Goal: Find specific page/section: Find specific page/section

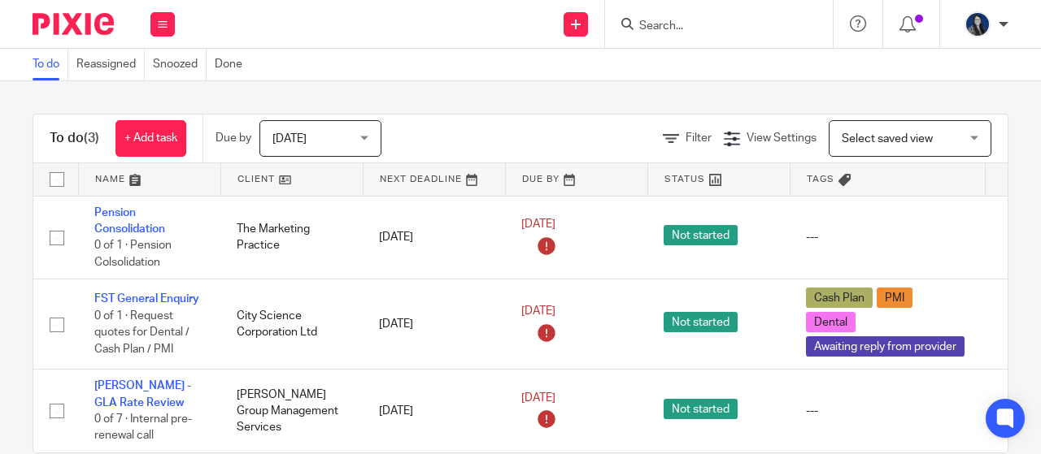
click at [702, 22] on input "Search" at bounding box center [710, 27] width 146 height 15
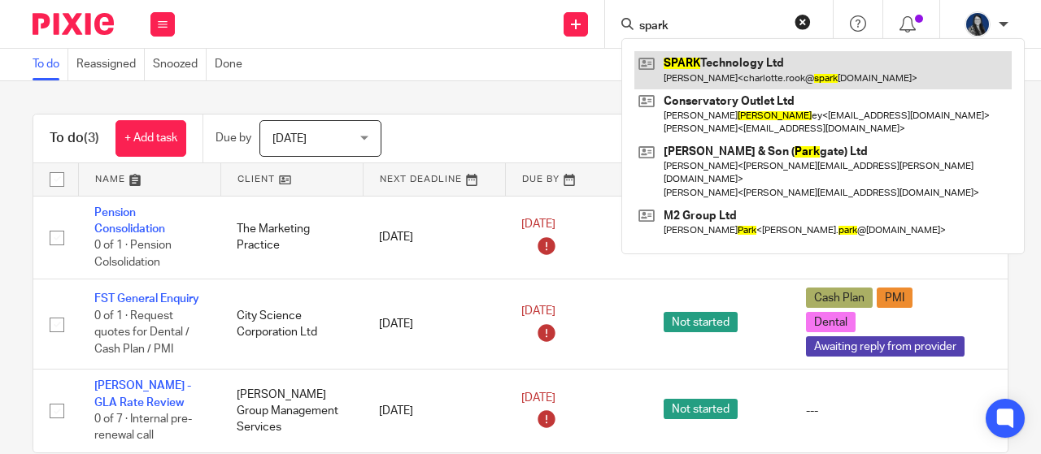
type input "spark"
click at [726, 63] on link at bounding box center [822, 69] width 377 height 37
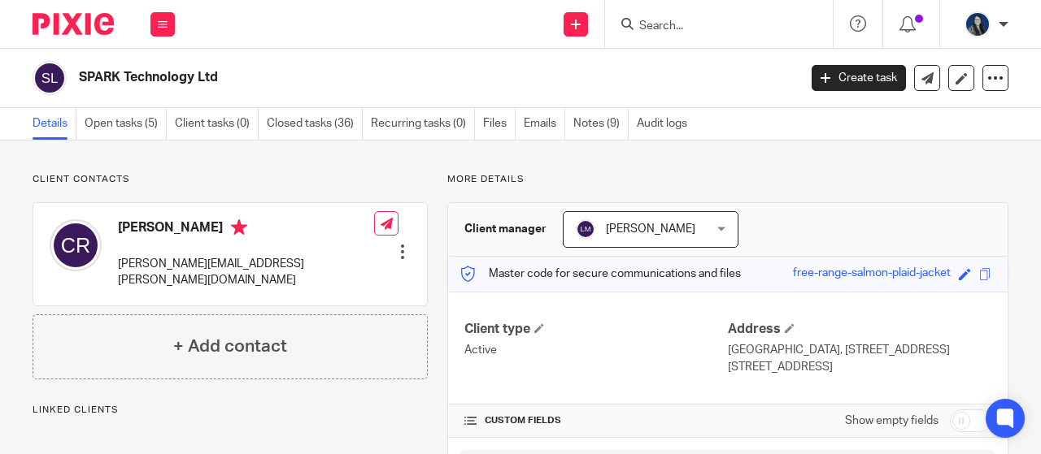
click at [980, 275] on div "Save free-range-salmon-plaid-jacket" at bounding box center [894, 274] width 202 height 19
click at [979, 274] on span at bounding box center [985, 274] width 12 height 12
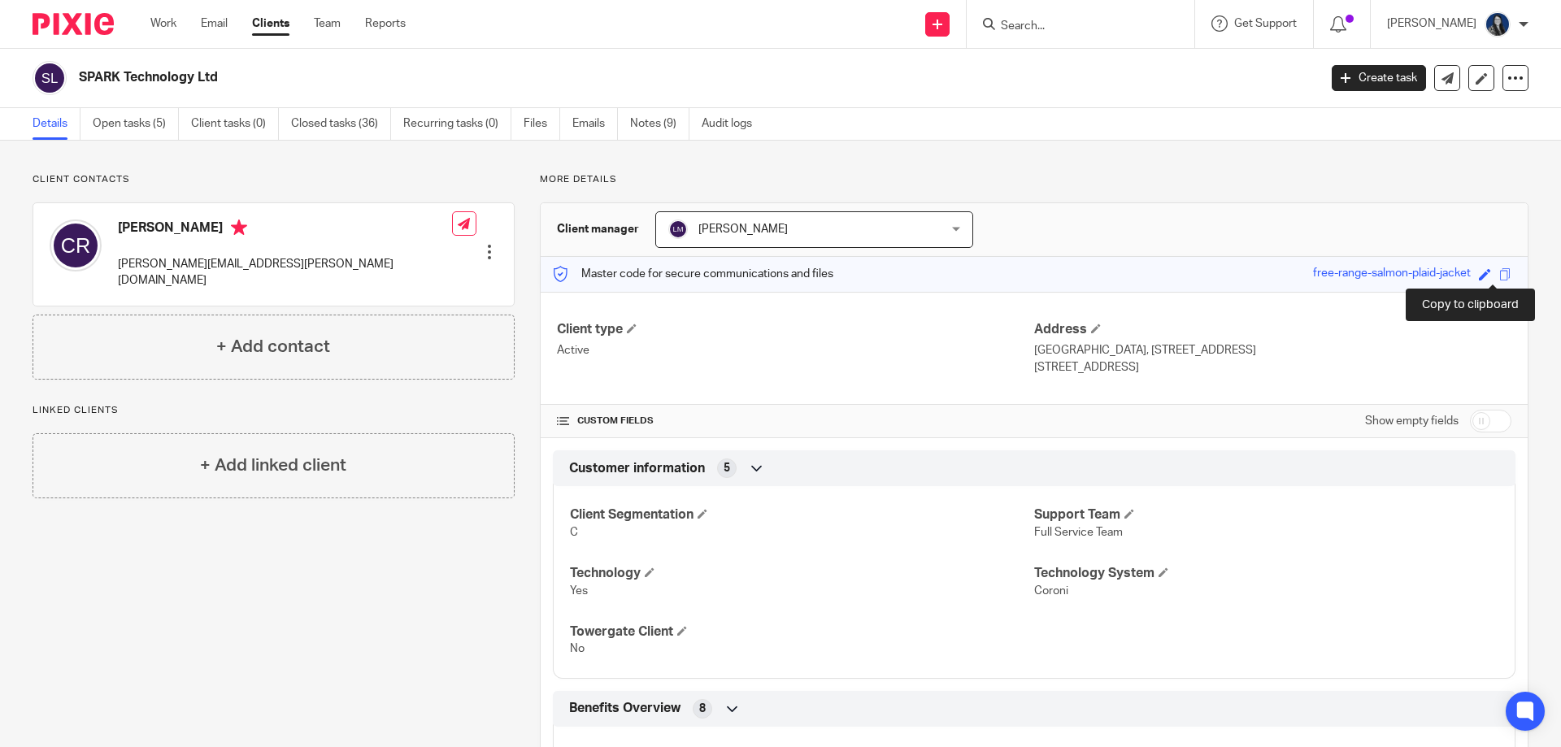
click at [1040, 276] on span at bounding box center [1505, 274] width 12 height 12
click at [1040, 275] on div "Save free-range-salmon-plaid-jacket" at bounding box center [1414, 274] width 202 height 19
click at [1040, 280] on span at bounding box center [1505, 274] width 12 height 12
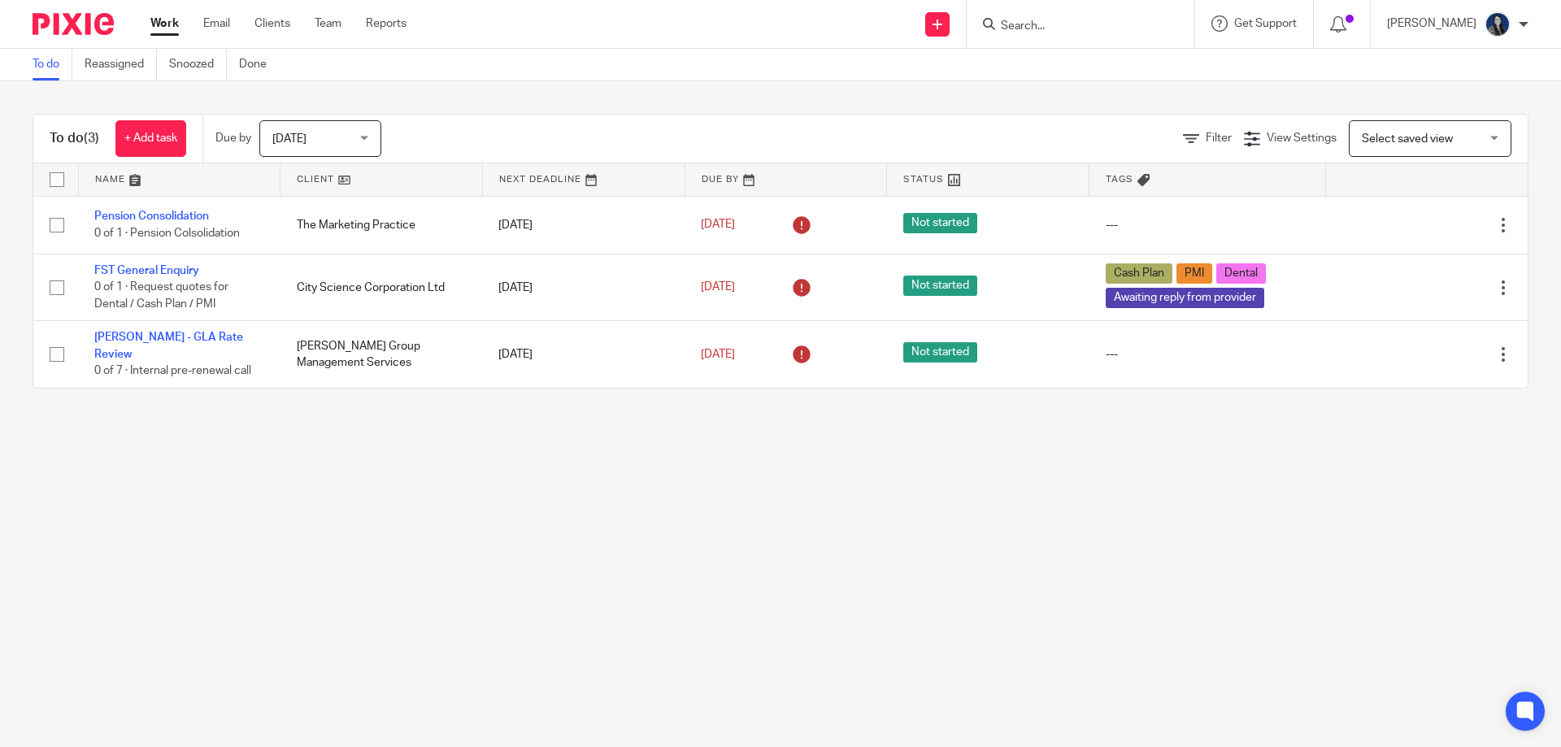
click at [1092, 17] on form at bounding box center [1085, 24] width 173 height 20
click at [1055, 29] on input "Search" at bounding box center [1072, 27] width 146 height 15
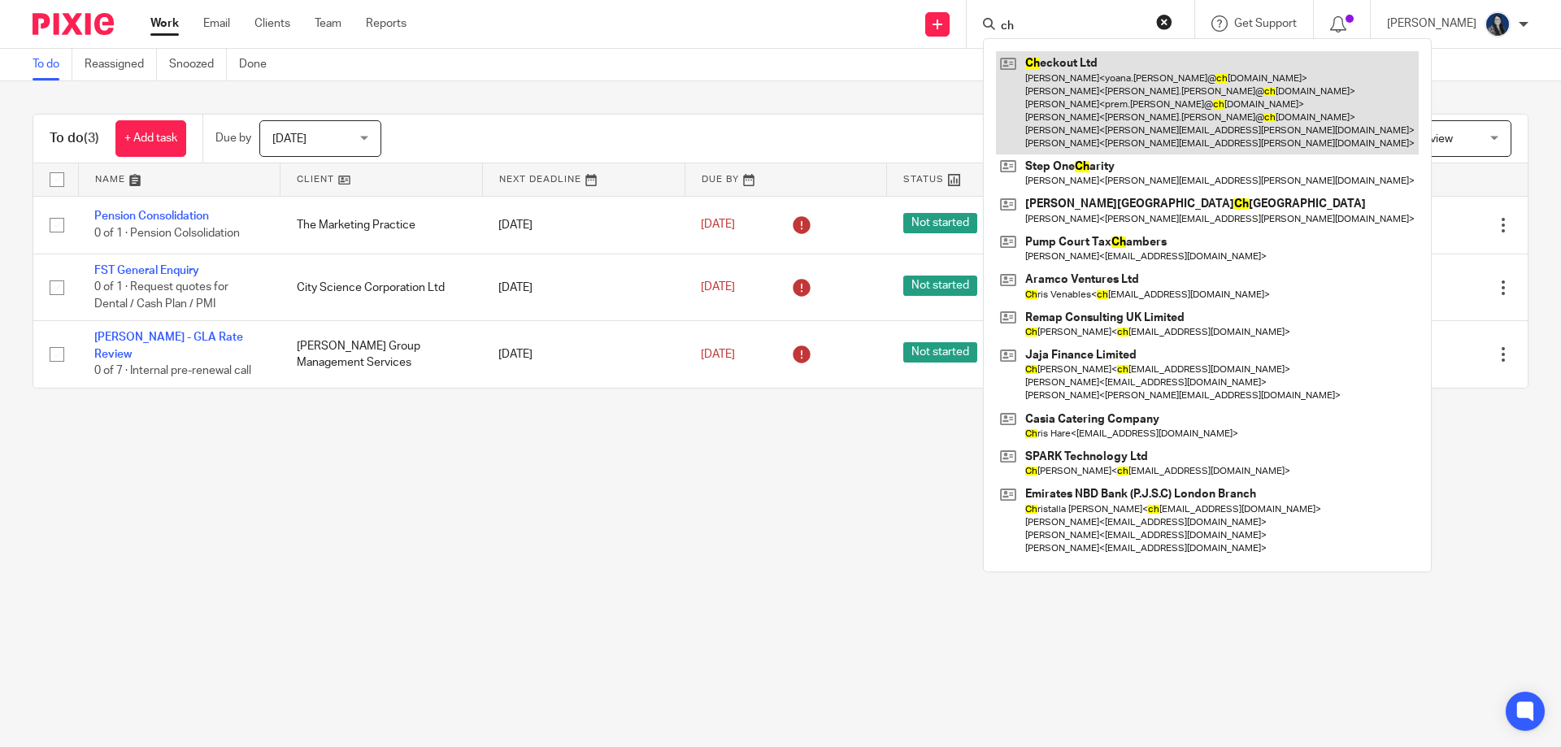
type input "ch"
click at [1067, 97] on link at bounding box center [1207, 102] width 423 height 103
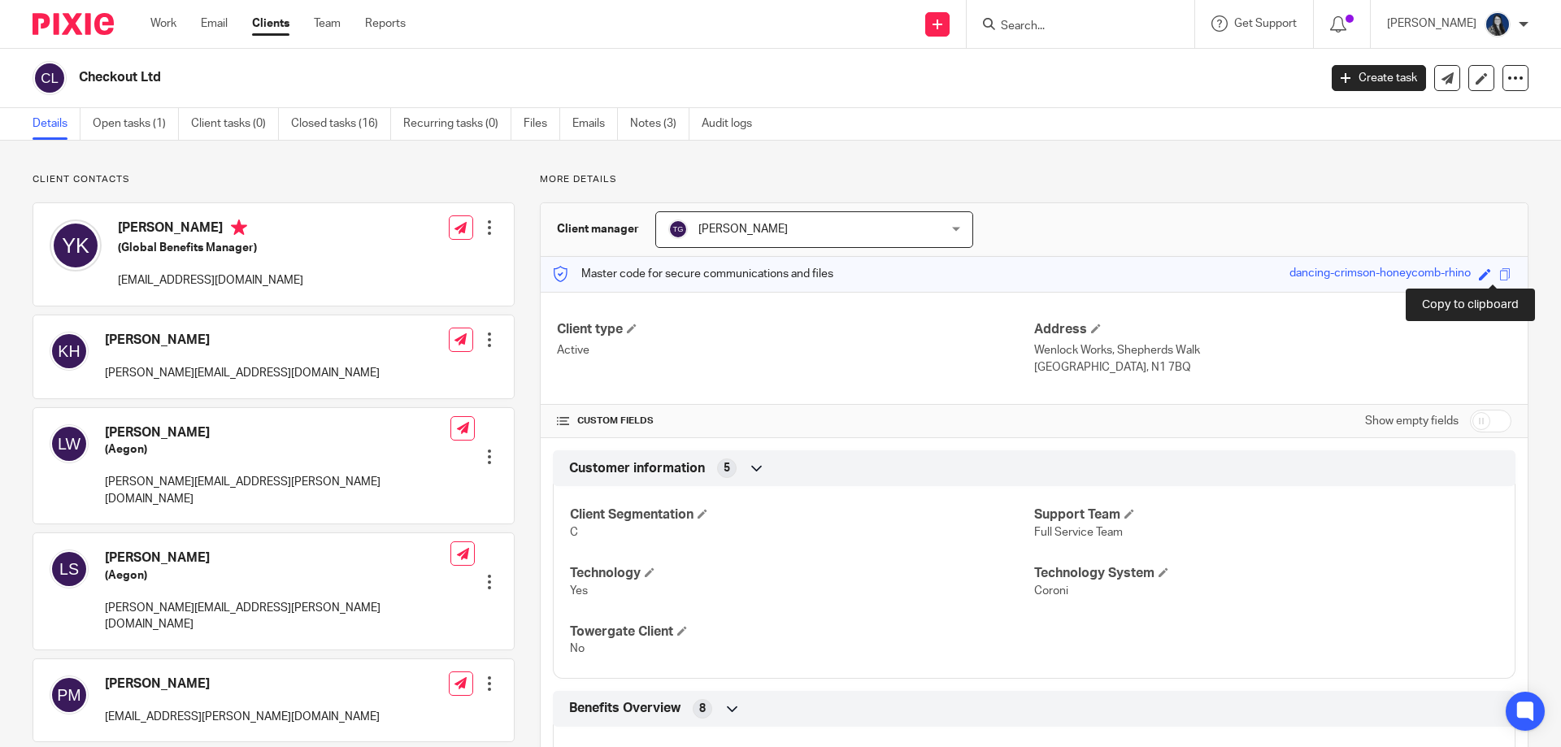
click at [1499, 270] on span at bounding box center [1505, 274] width 12 height 12
